Goal: Task Accomplishment & Management: Use online tool/utility

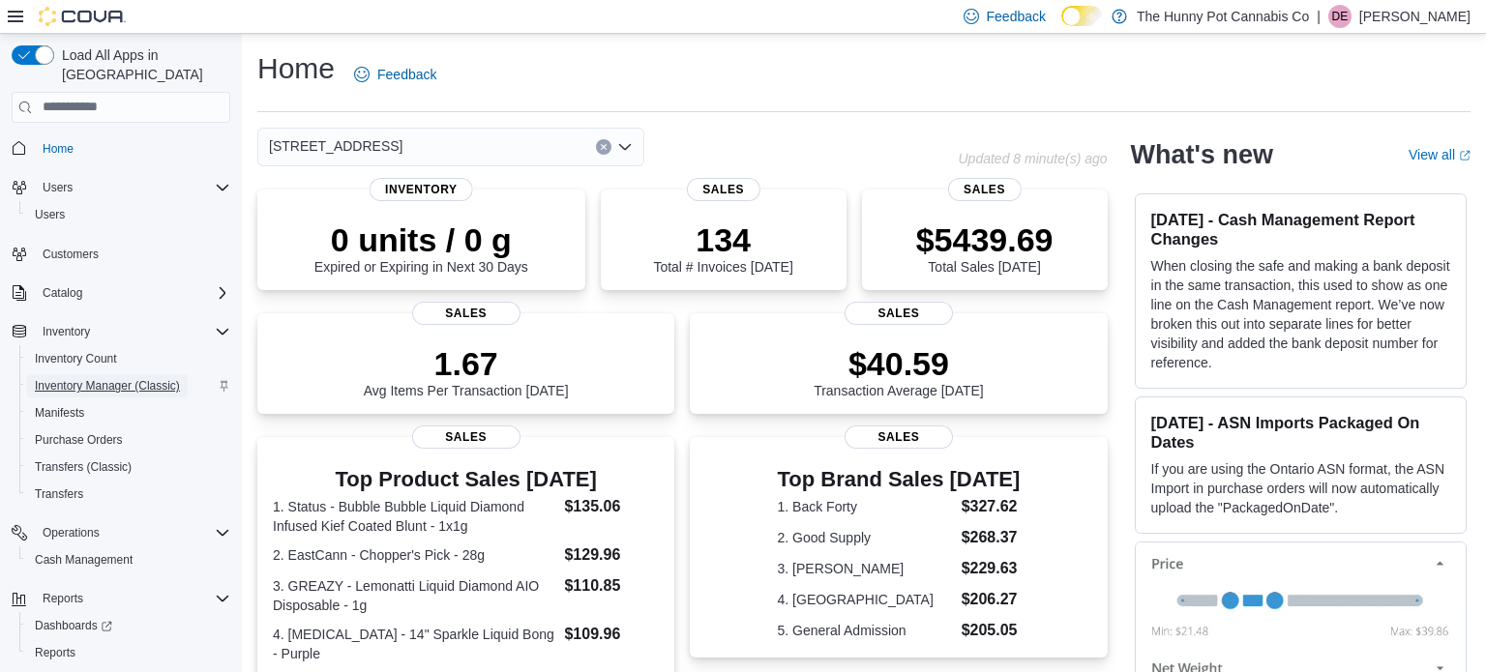
click at [95, 378] on span "Inventory Manager (Classic)" at bounding box center [107, 385] width 145 height 15
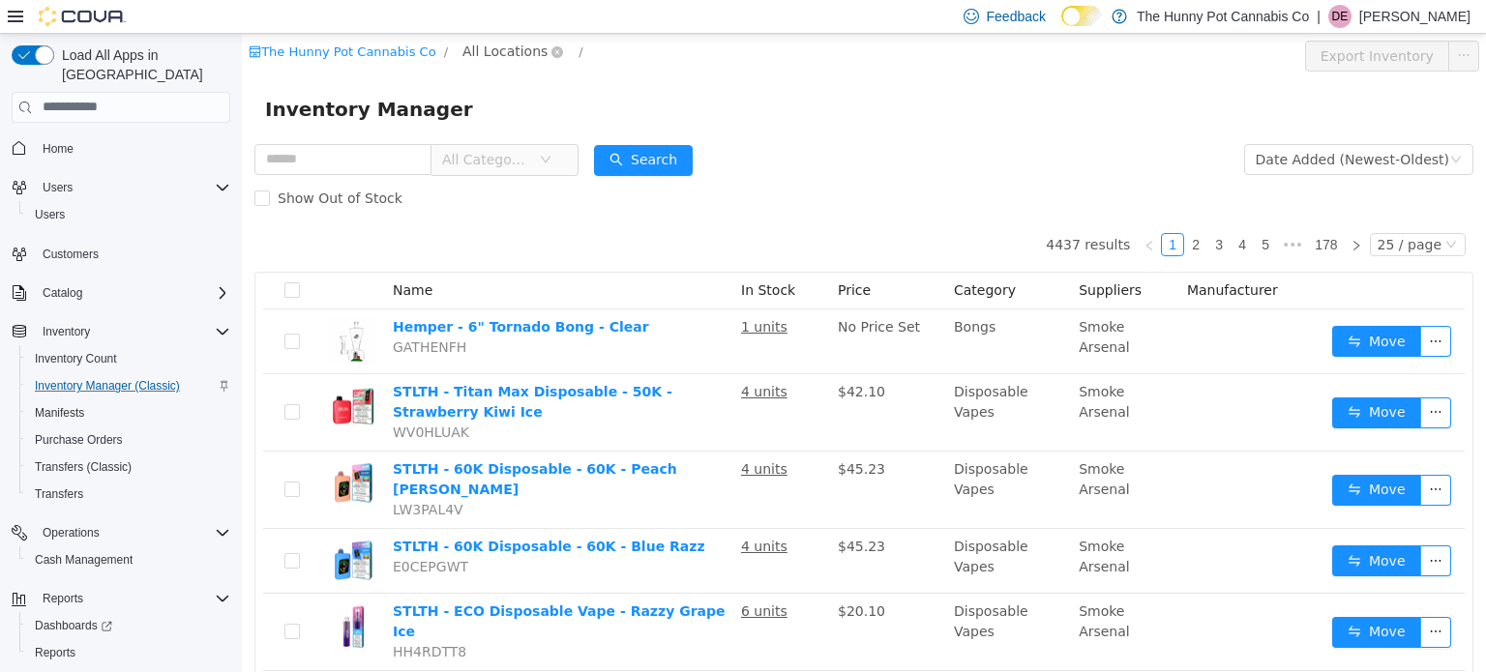
click at [522, 52] on span "All Locations" at bounding box center [504, 50] width 85 height 21
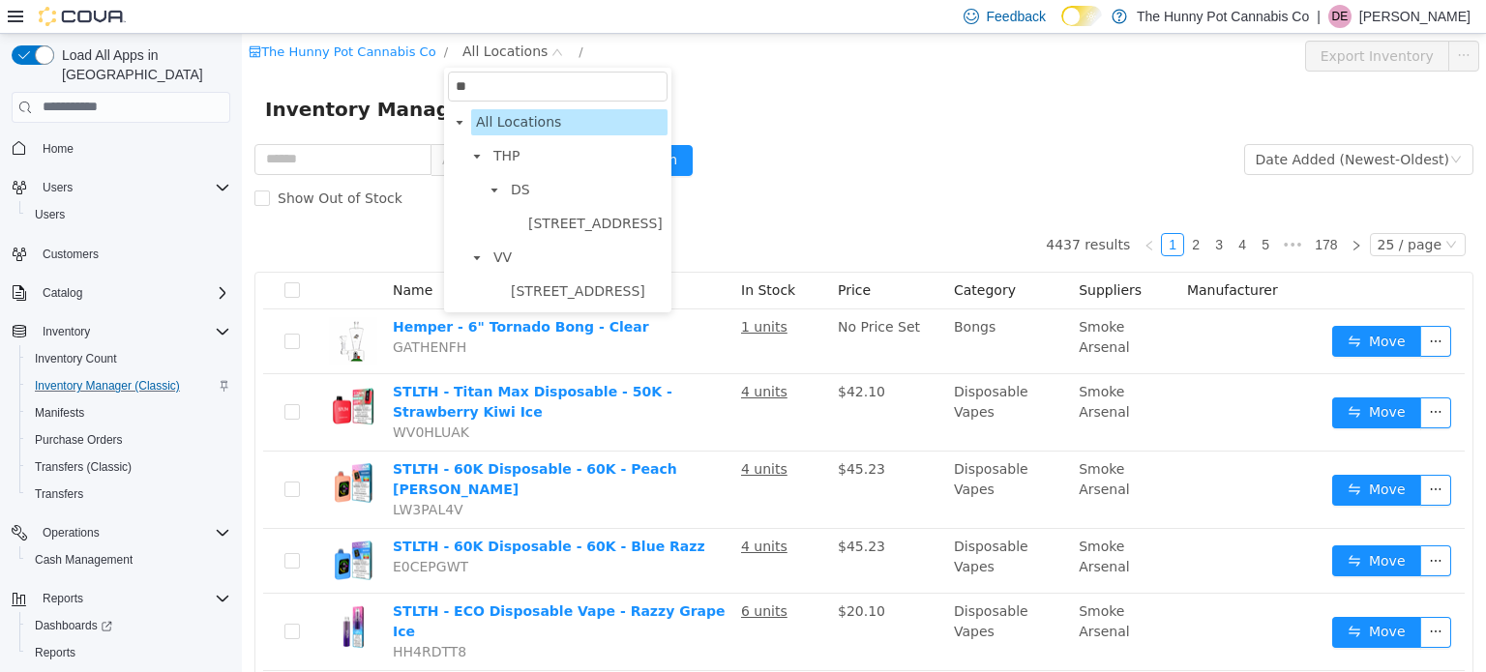
type input "***"
click at [558, 223] on span "[STREET_ADDRESS]" at bounding box center [595, 222] width 134 height 15
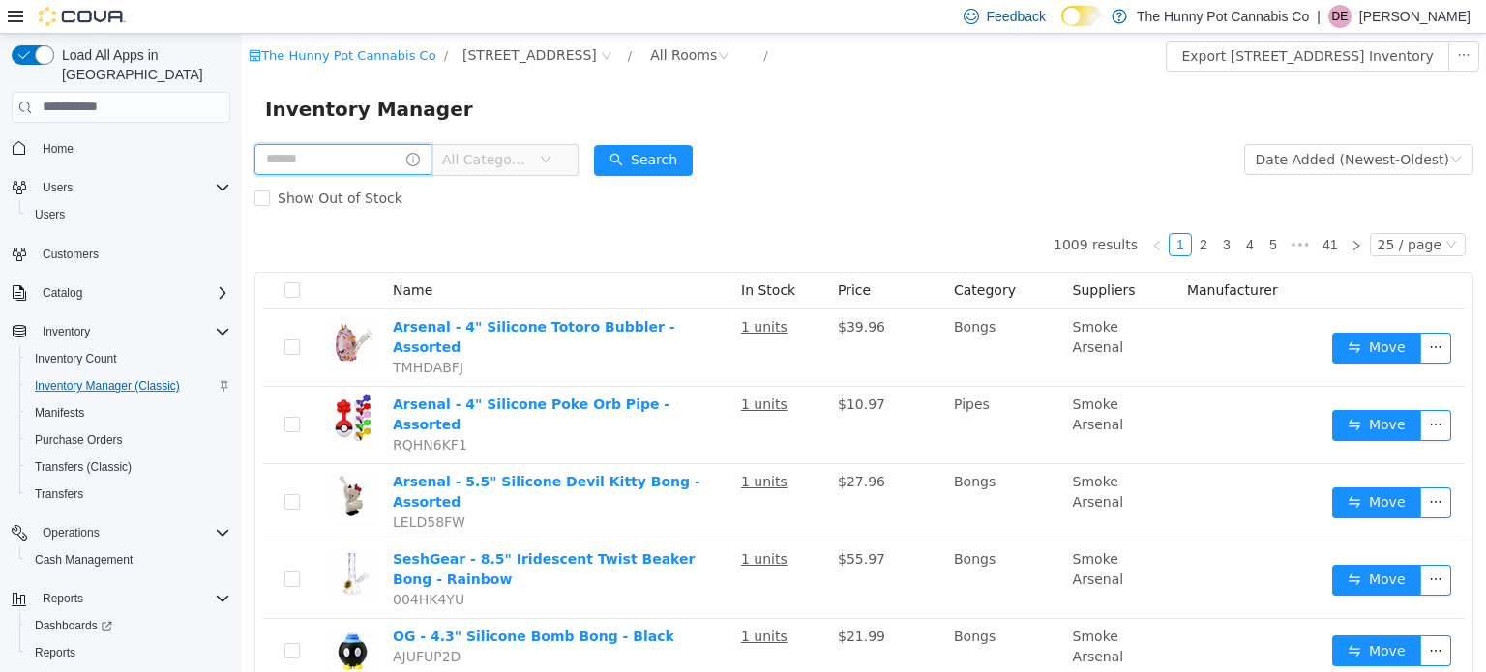
click at [282, 156] on input "text" at bounding box center [342, 158] width 177 height 31
type input "*******"
click at [701, 166] on button "Search" at bounding box center [661, 159] width 99 height 31
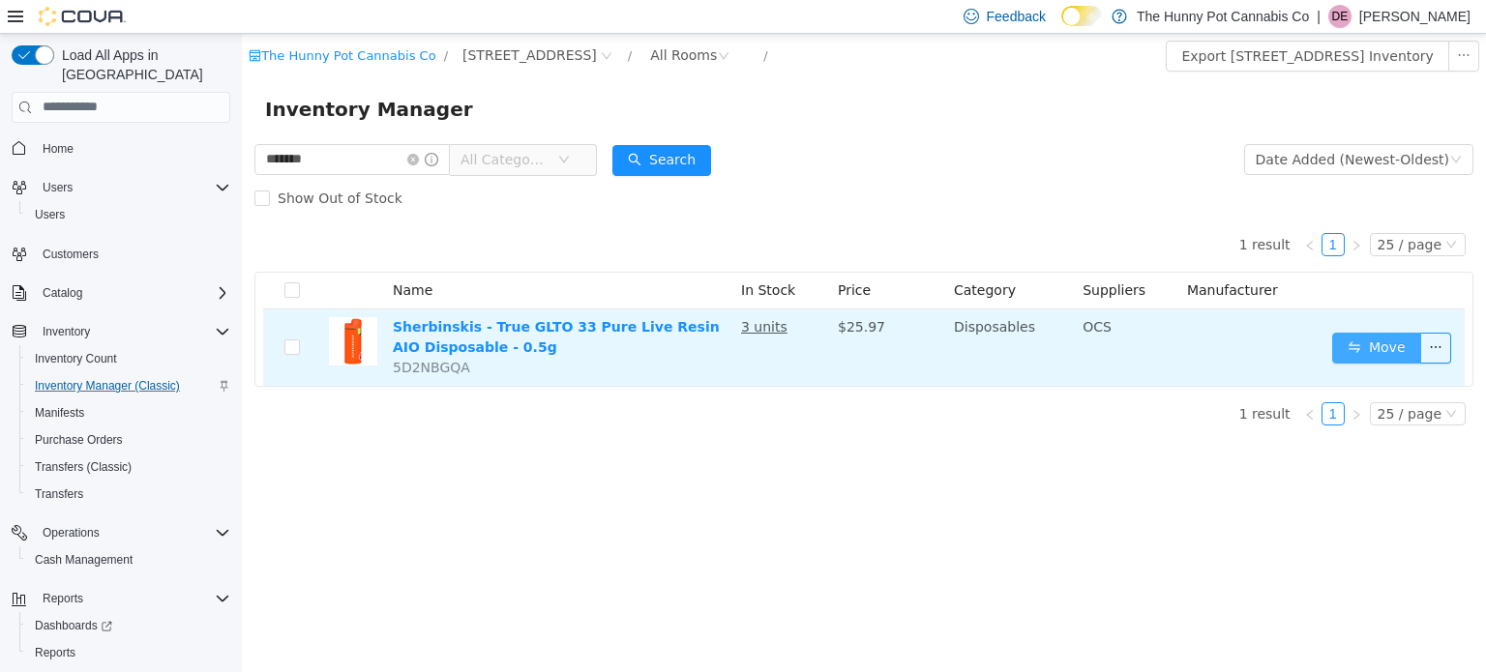
click at [1382, 339] on button "Move" at bounding box center [1376, 347] width 89 height 31
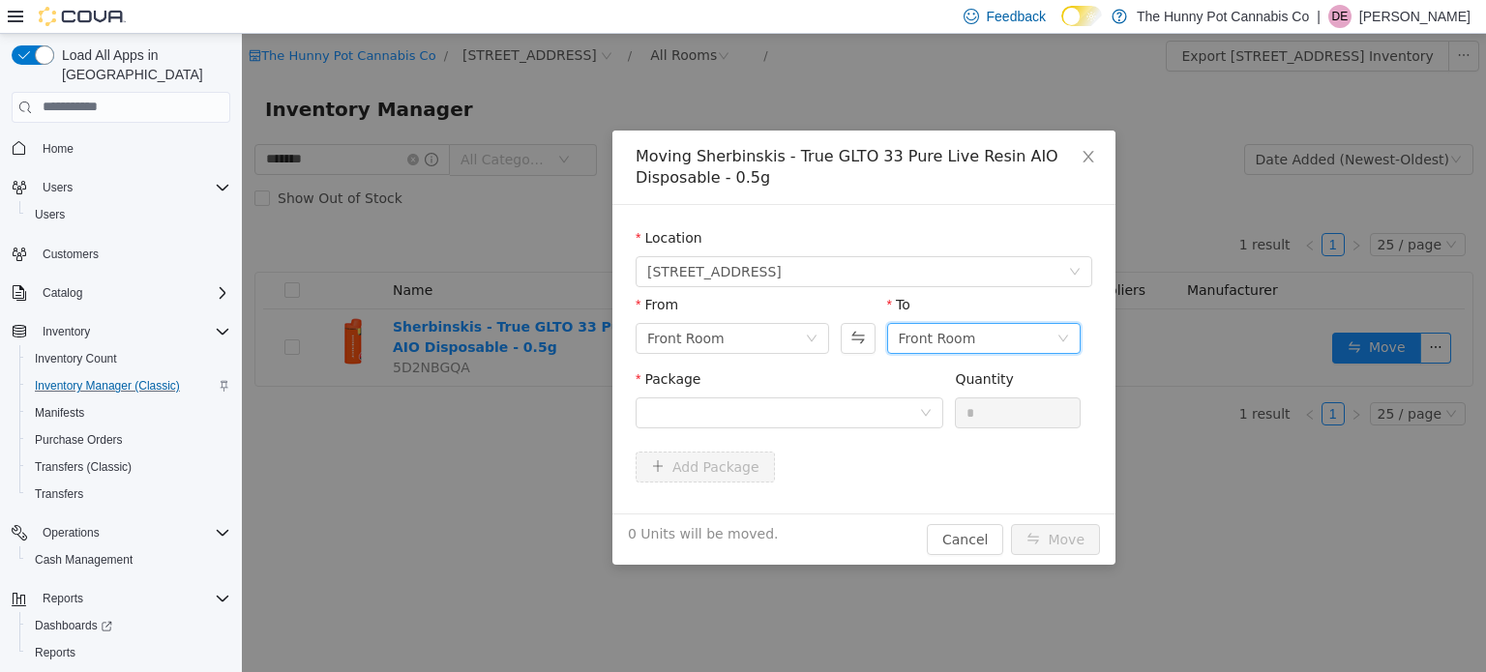
click at [1020, 330] on div "Front Room" at bounding box center [978, 337] width 158 height 29
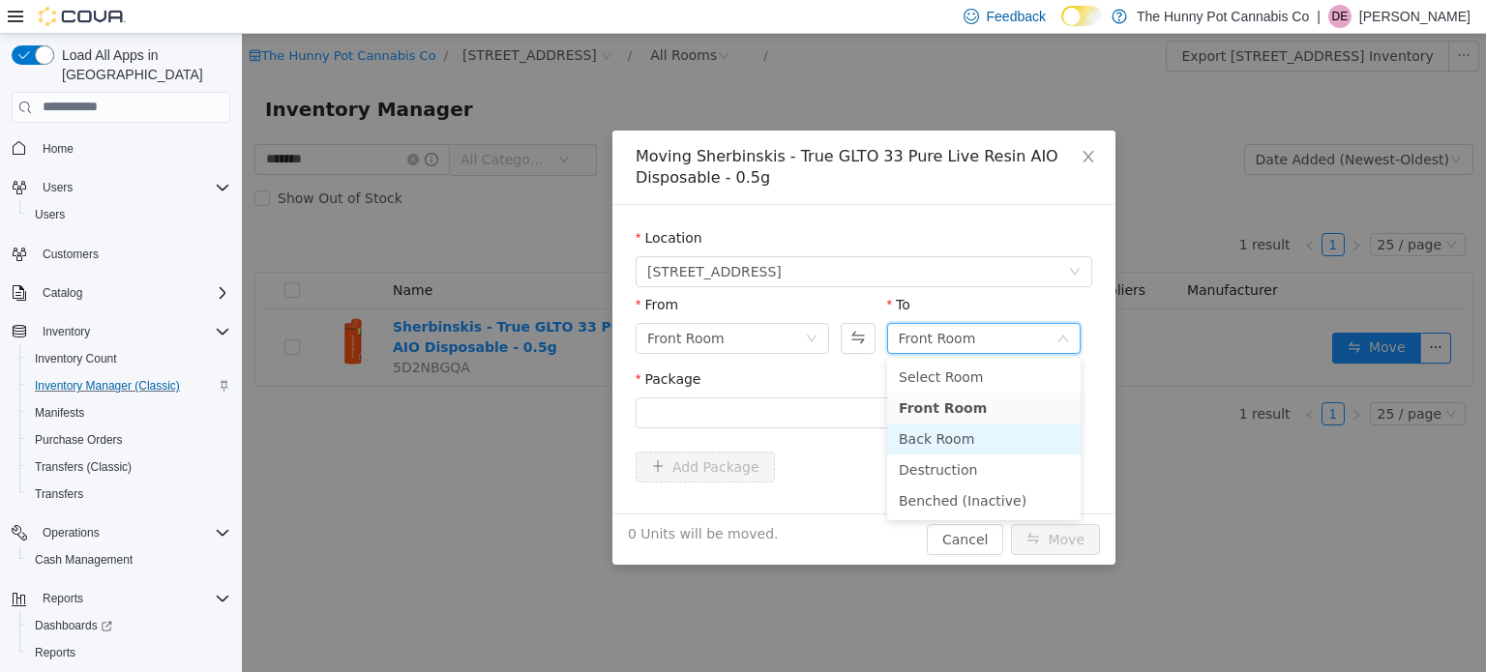
click at [969, 435] on li "Back Room" at bounding box center [984, 438] width 194 height 31
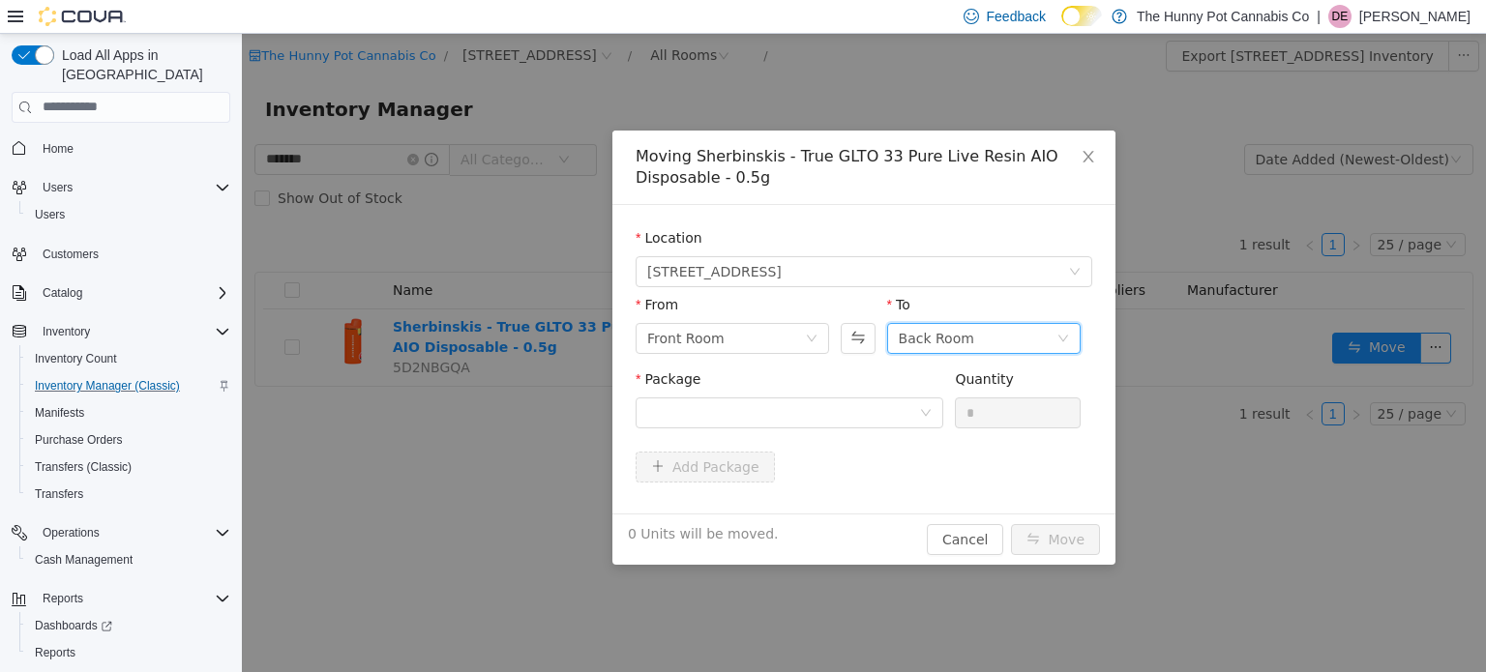
click at [966, 345] on div "Back Room" at bounding box center [936, 337] width 75 height 29
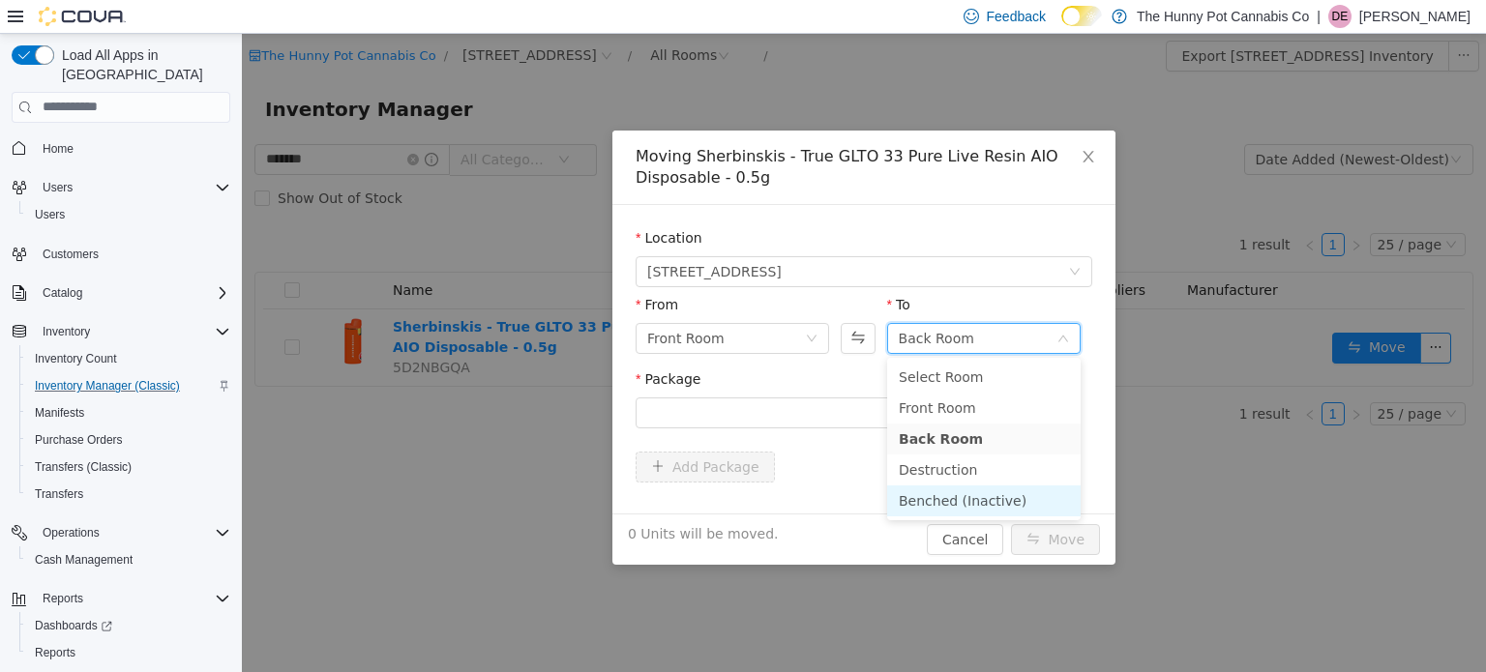
click at [953, 507] on li "Benched (Inactive)" at bounding box center [984, 500] width 194 height 31
click at [953, 507] on div "Location [STREET_ADDRESS] From Front Room To Benched (Inactive) Package Quantit…" at bounding box center [863, 358] width 503 height 309
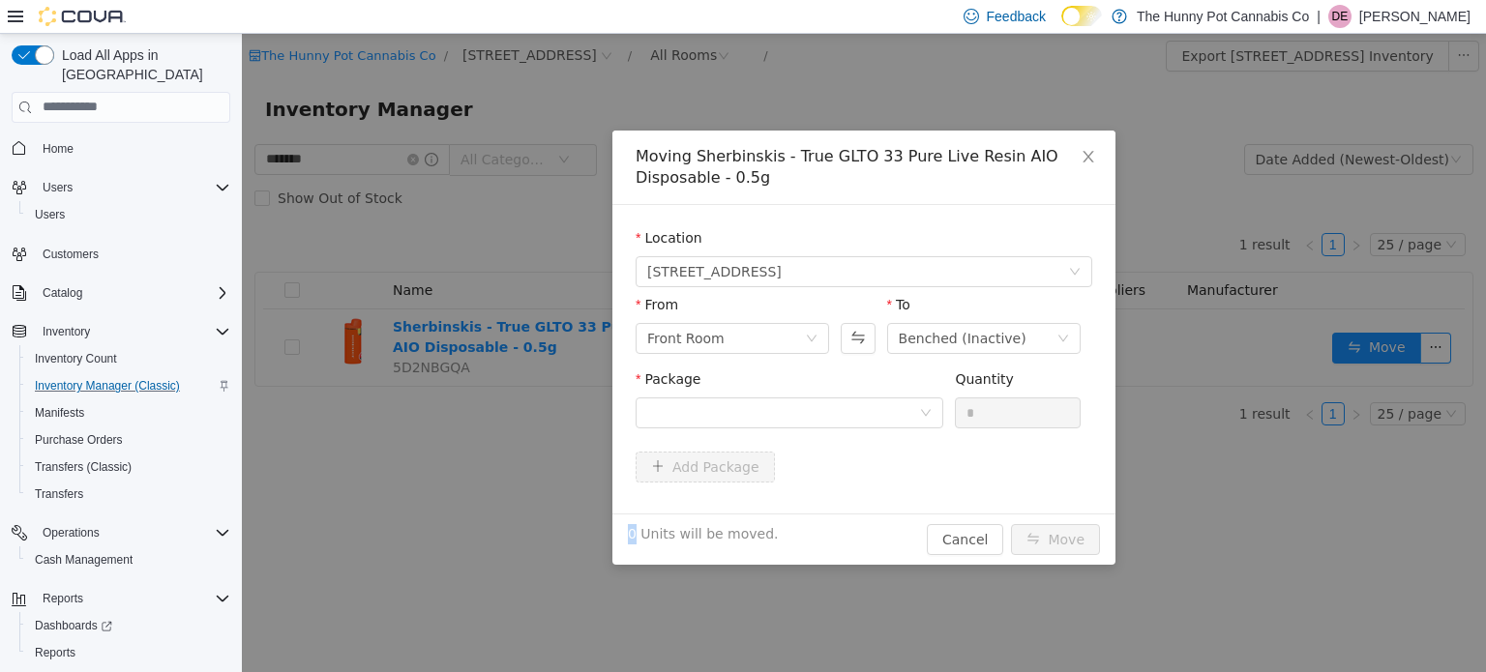
click at [805, 451] on div "Add Package" at bounding box center [864, 466] width 457 height 31
click at [798, 416] on div at bounding box center [783, 412] width 272 height 29
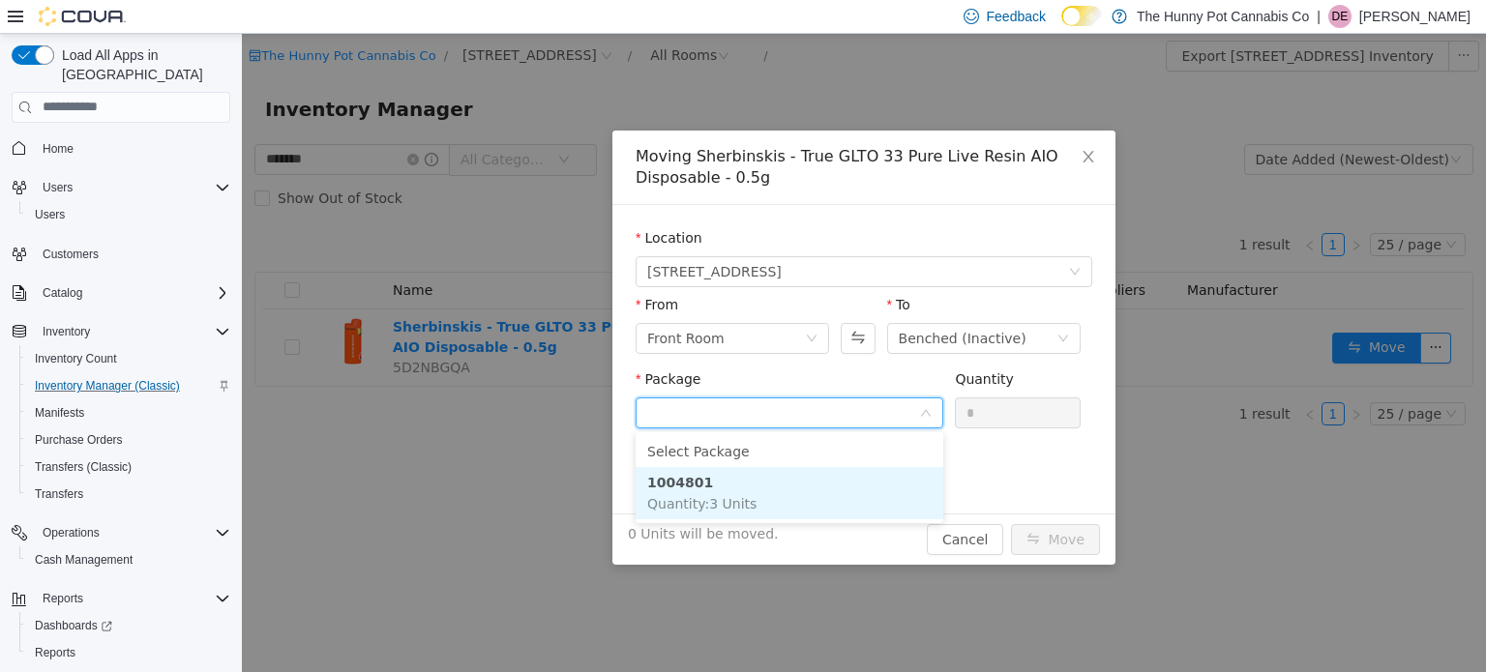
click at [780, 506] on li "1004801 Quantity : 3 Units" at bounding box center [790, 492] width 308 height 52
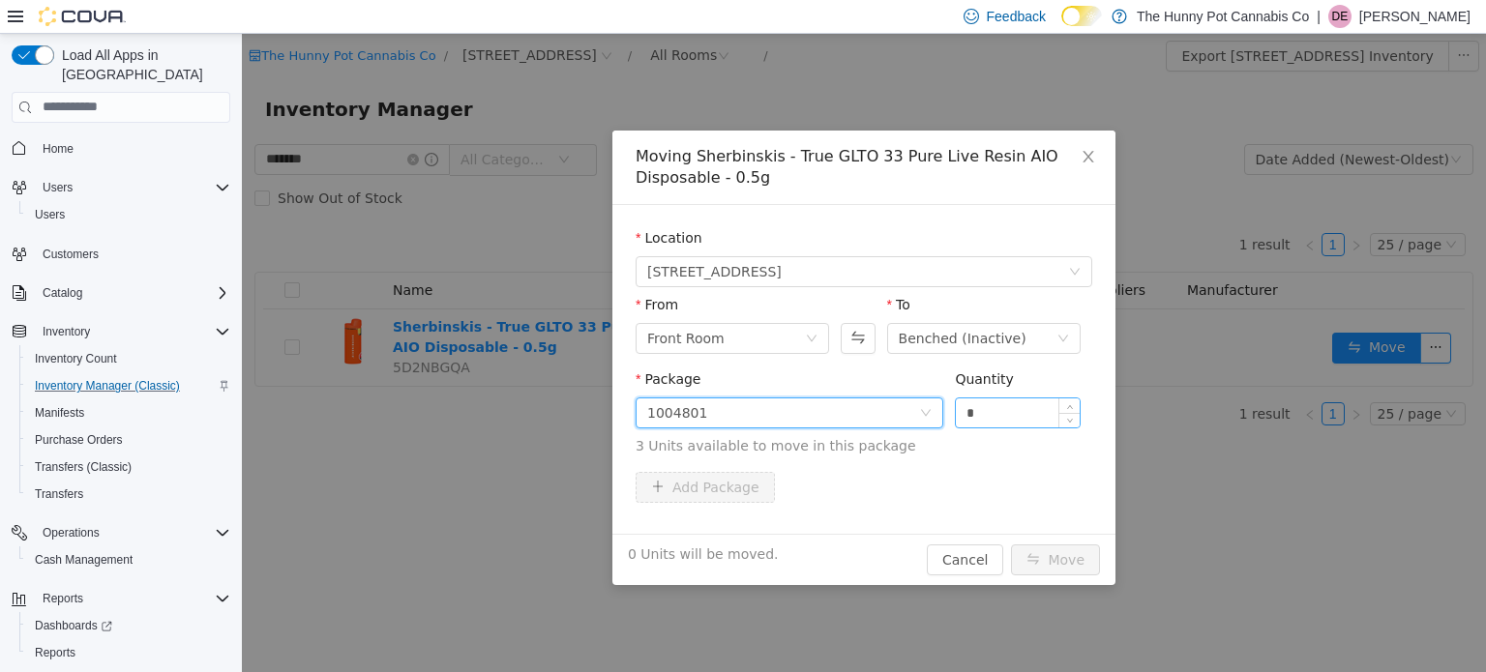
click at [1038, 417] on input "*" at bounding box center [1018, 412] width 124 height 29
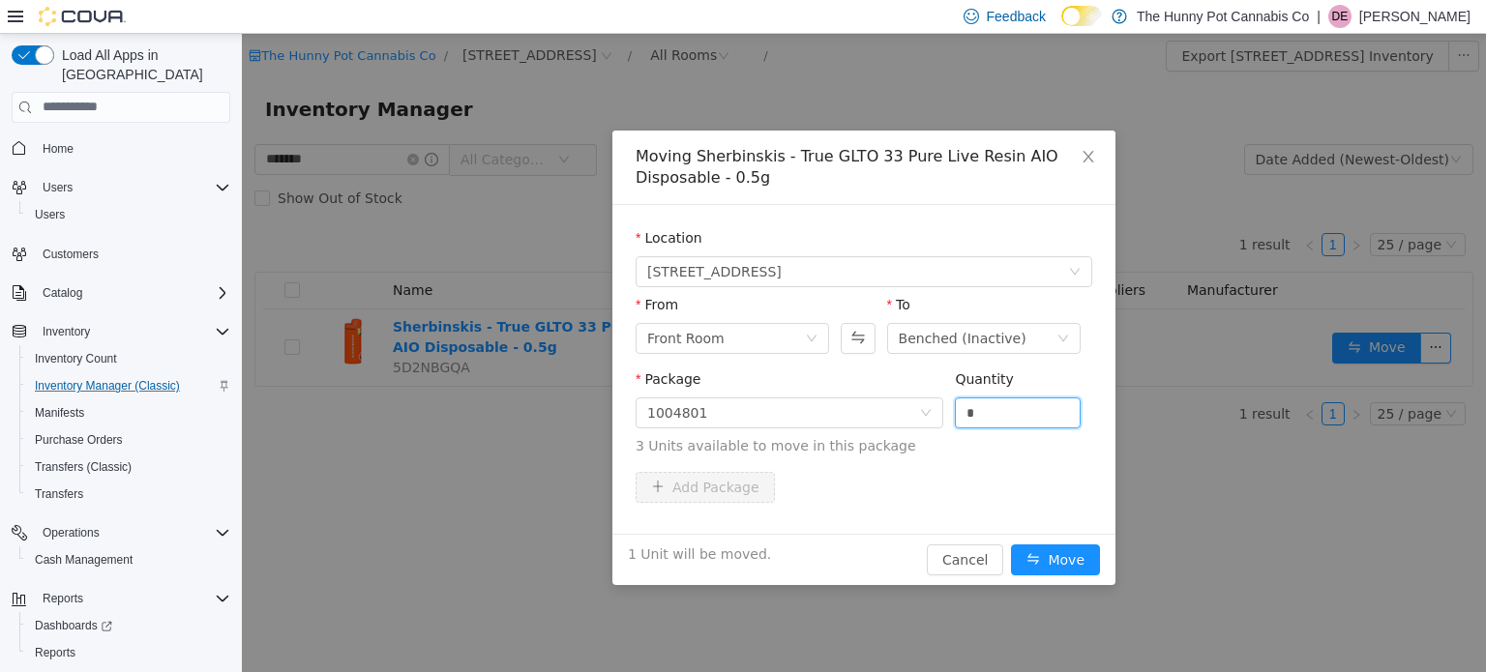
type input "*"
click at [1053, 491] on div "Add Package" at bounding box center [864, 486] width 457 height 31
click at [1052, 553] on button "Move" at bounding box center [1055, 559] width 89 height 31
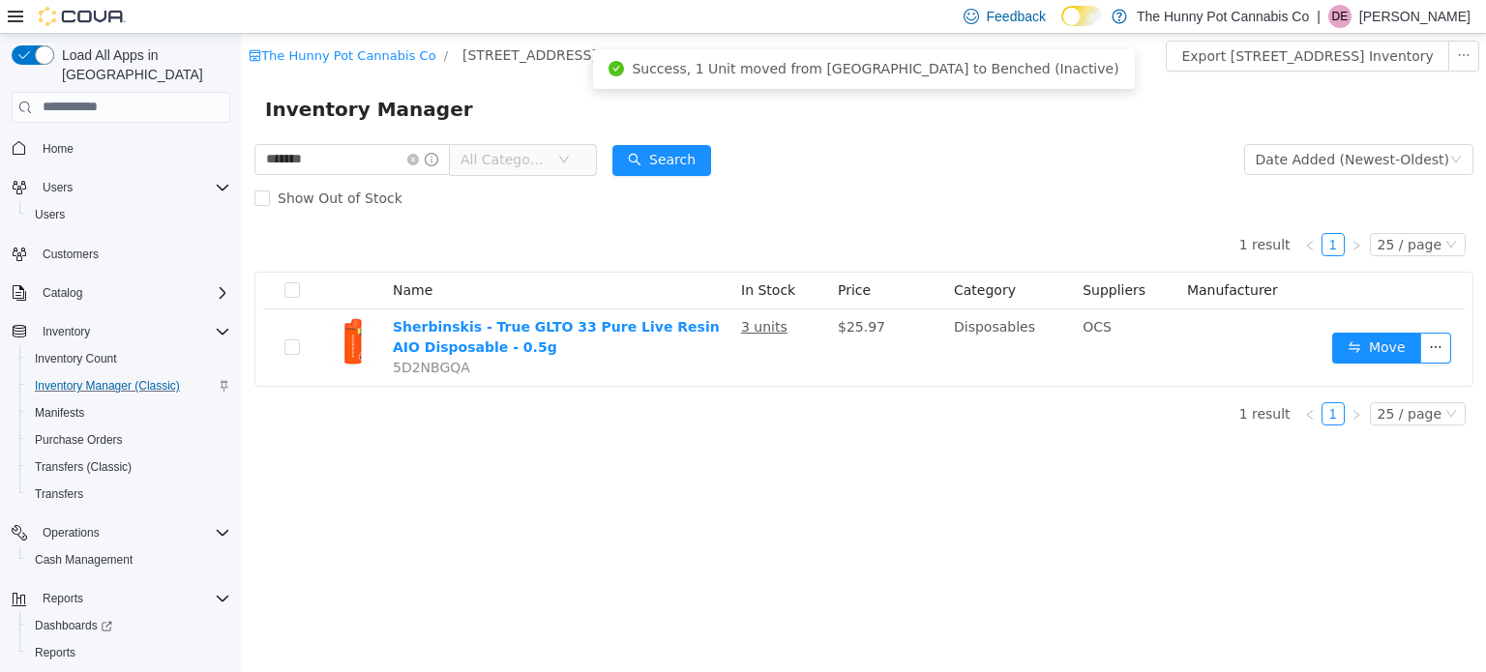
click at [916, 178] on div "Show Out of Stock" at bounding box center [863, 197] width 1219 height 39
